Goal: Information Seeking & Learning: Learn about a topic

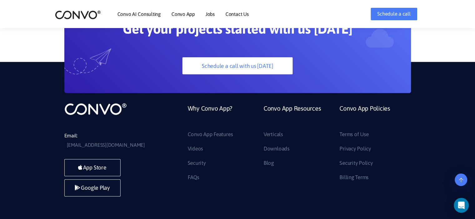
scroll to position [1770, 0]
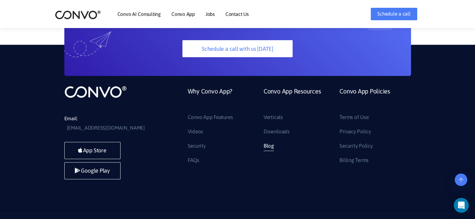
click at [272, 141] on link "Blog" at bounding box center [268, 146] width 10 height 10
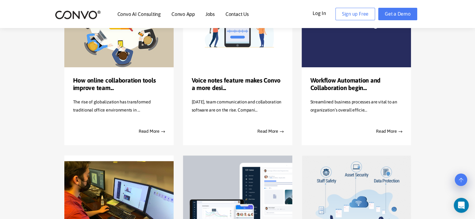
scroll to position [218, 0]
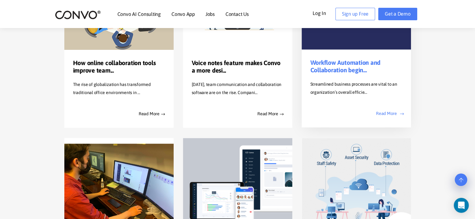
click at [393, 114] on link "Read More" at bounding box center [389, 114] width 26 height 8
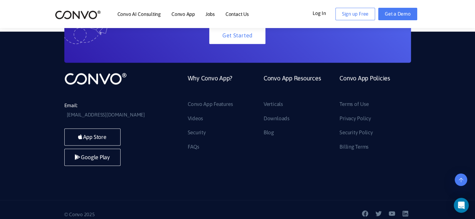
scroll to position [1275, 0]
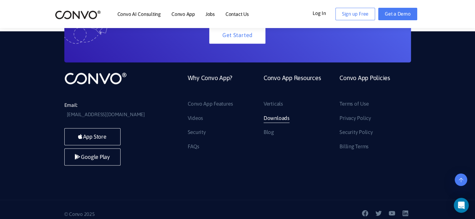
click at [284, 117] on link "Downloads" at bounding box center [276, 119] width 26 height 10
click at [276, 105] on link "Verticals" at bounding box center [272, 104] width 19 height 10
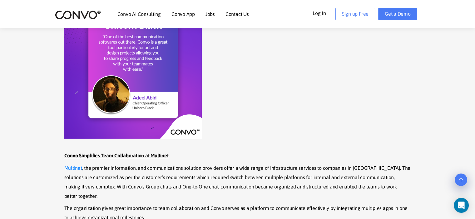
scroll to position [406, 0]
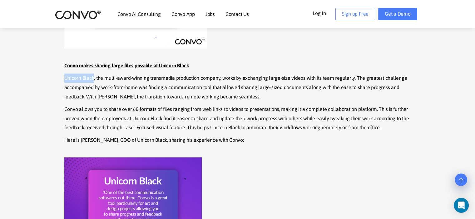
drag, startPoint x: 61, startPoint y: 79, endPoint x: 93, endPoint y: 77, distance: 32.5
copy link "Unicorn Black"
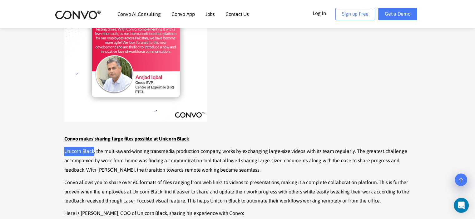
scroll to position [343, 0]
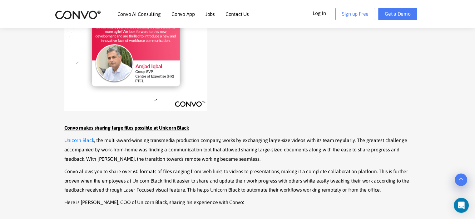
drag, startPoint x: 155, startPoint y: 159, endPoint x: 129, endPoint y: 154, distance: 26.7
click at [153, 159] on p "Unicorn Black , the multi-award-winning transmedia production company, works by…" at bounding box center [237, 150] width 346 height 28
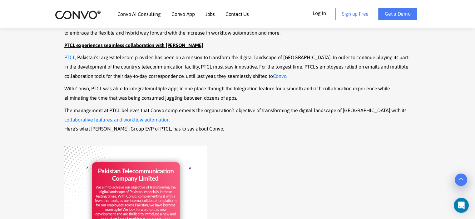
scroll to position [156, 0]
